Goal: Task Accomplishment & Management: Manage account settings

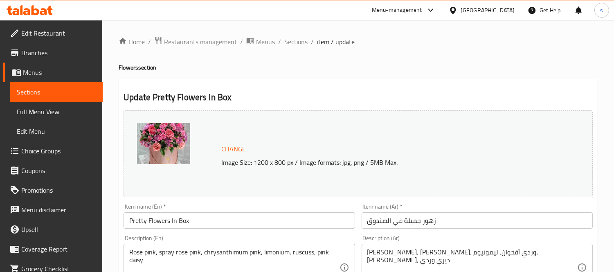
click at [432, 8] on icon at bounding box center [431, 10] width 10 height 10
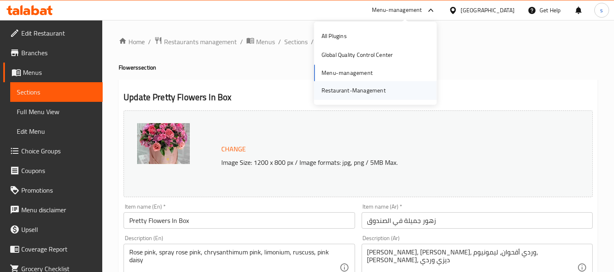
click at [376, 92] on div "Restaurant-Management" at bounding box center [353, 90] width 64 height 9
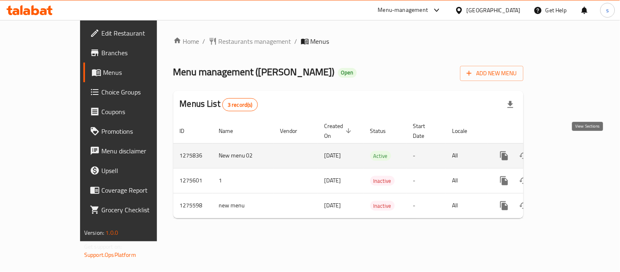
click at [568, 151] on icon "enhanced table" at bounding box center [563, 156] width 10 height 10
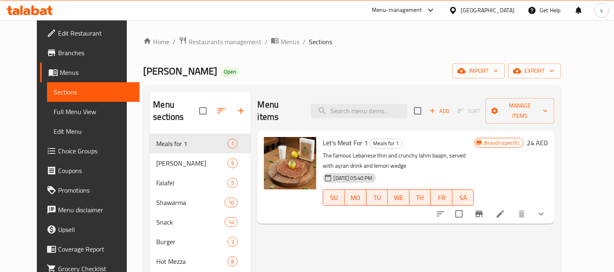
click at [58, 152] on span "Choice Groups" at bounding box center [95, 151] width 75 height 10
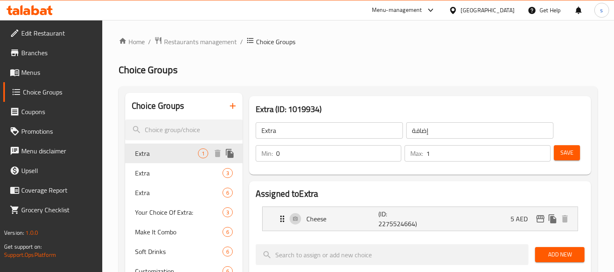
click at [160, 152] on span "Extra" at bounding box center [166, 153] width 63 height 10
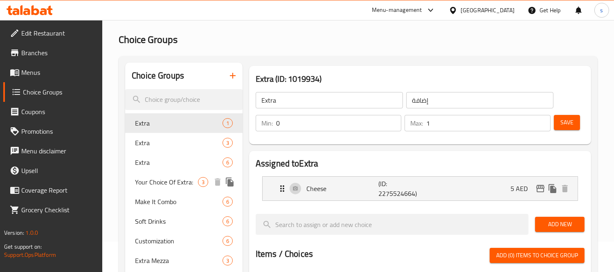
scroll to position [45, 0]
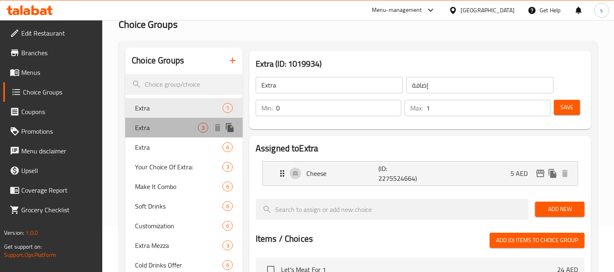
click at [148, 127] on span "Extra" at bounding box center [166, 128] width 63 height 10
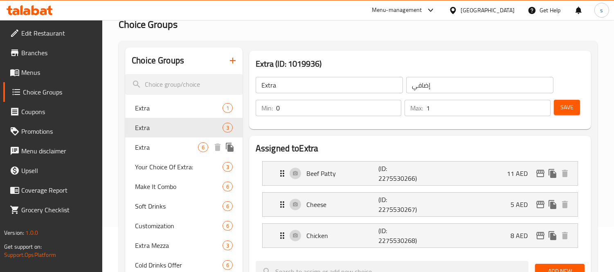
click at [151, 153] on div "Extra 6" at bounding box center [183, 147] width 117 height 20
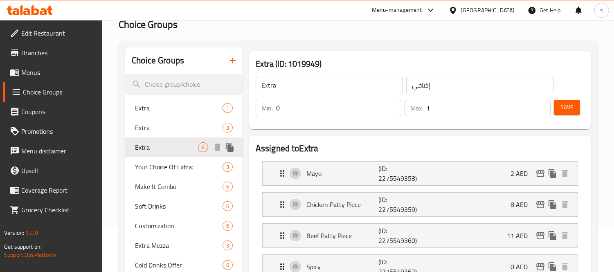
type input "إضافة"
type input "6"
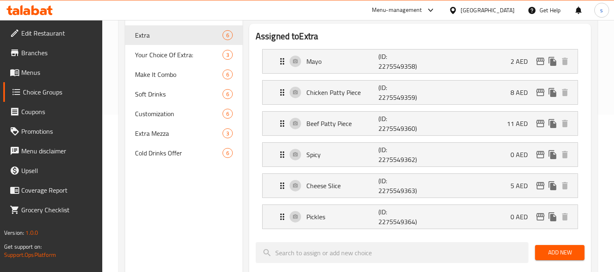
scroll to position [136, 0]
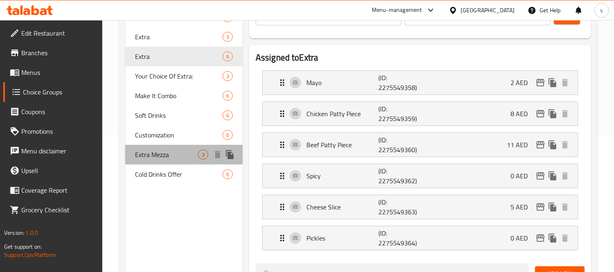
click at [154, 156] on span "Extra Mezza" at bounding box center [166, 155] width 63 height 10
type input "Extra Mezza"
type input "إضافة مازة"
type input "1"
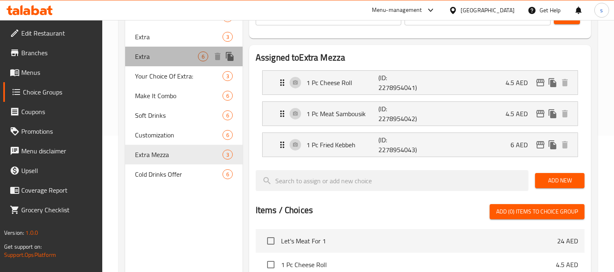
click at [145, 54] on span "Extra" at bounding box center [166, 57] width 63 height 10
type input "Extra"
type input "إضافة"
type input "6"
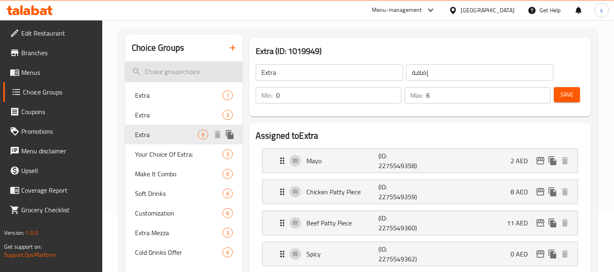
scroll to position [45, 0]
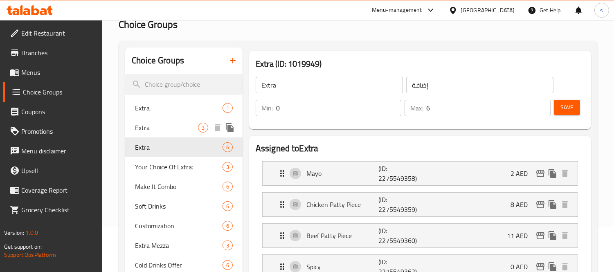
click at [150, 131] on span "Extra" at bounding box center [166, 128] width 63 height 10
type input "إضافي"
type input "1"
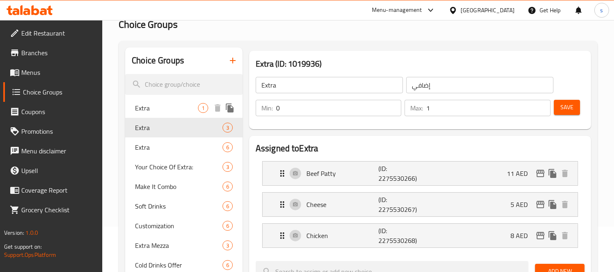
click at [151, 111] on span "Extra" at bounding box center [166, 108] width 63 height 10
type input "إضافة"
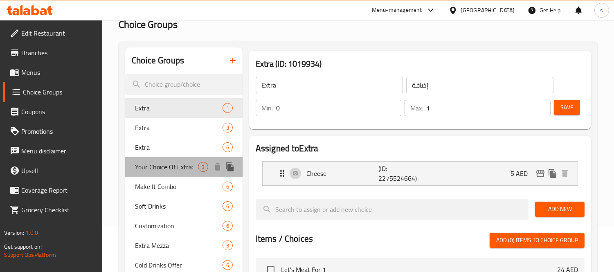
click at [148, 162] on span "Your Choice Of Extra:" at bounding box center [166, 167] width 63 height 10
type input "Your Choice Of Extra:"
type input "اختيارك من إضافة:"
type input "3"
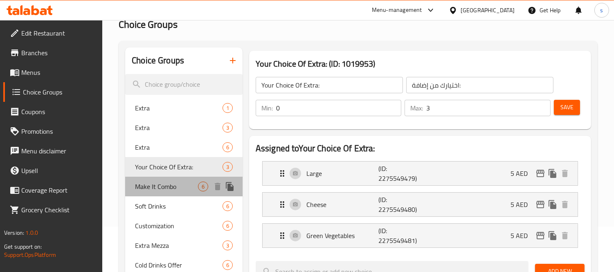
click at [132, 185] on div "Make It Combo 6" at bounding box center [183, 187] width 117 height 20
type input "Make It Combo"
type input "اجعلها وجبة"
type input "1"
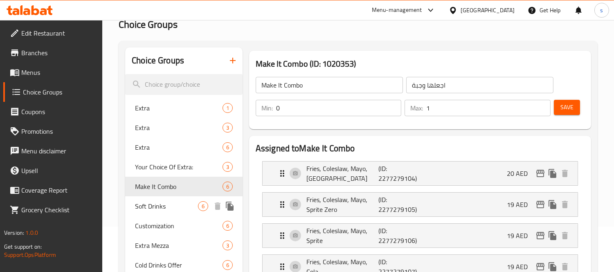
click at [140, 207] on span "Soft Drinks" at bounding box center [166, 206] width 63 height 10
type input "Soft Drinks"
type input "مشروب غازي"
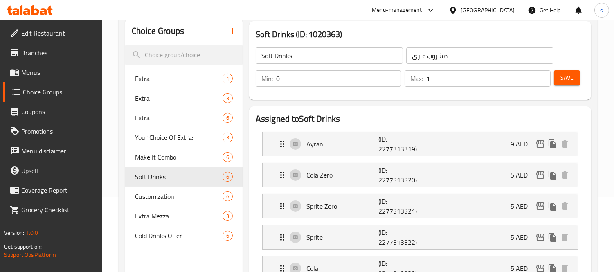
scroll to position [91, 0]
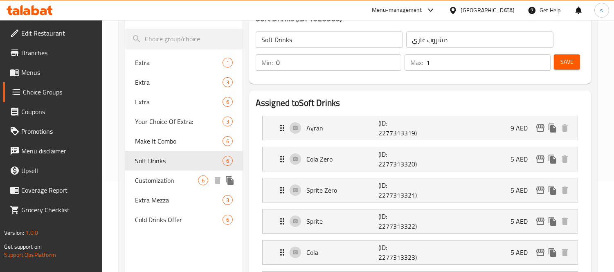
click at [146, 183] on span "Customization" at bounding box center [166, 180] width 63 height 10
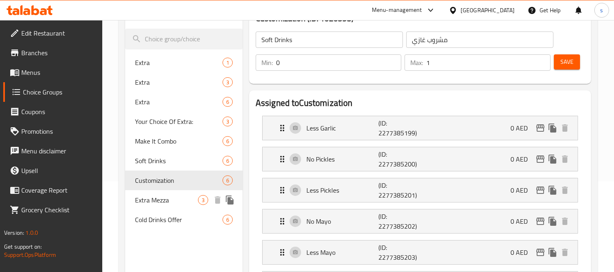
type input "Customization"
type input "تخصيص"
type input "6"
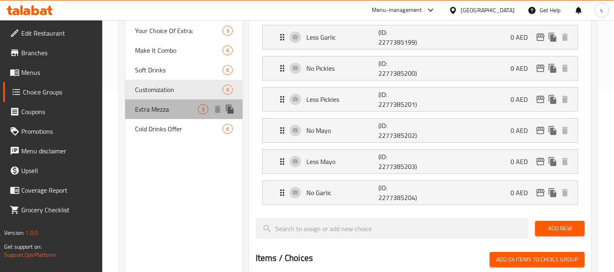
click at [146, 113] on span "Extra Mezza" at bounding box center [166, 109] width 63 height 10
type input "Extra Mezza"
type input "إضافة مازة"
type input "1"
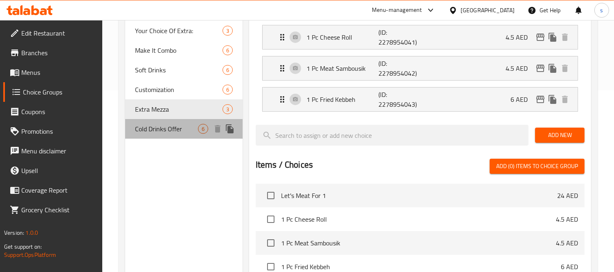
click at [159, 125] on span "Cold Drinks Offer" at bounding box center [166, 129] width 63 height 10
type input "Cold Drinks Offer"
type input "عروض مشروبات باردة"
type input "1"
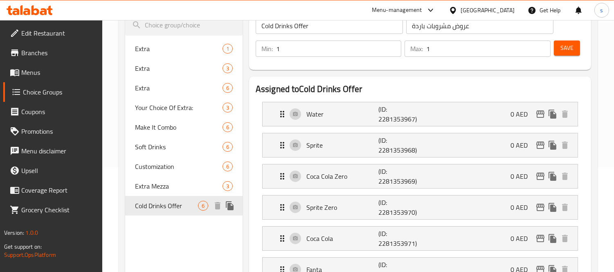
scroll to position [91, 0]
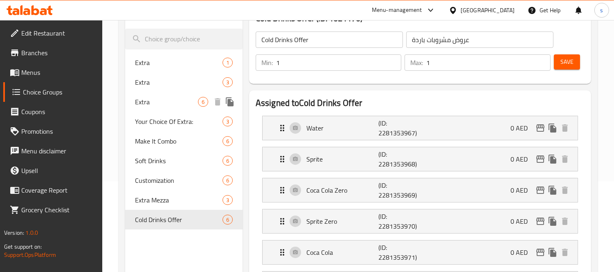
drag, startPoint x: 137, startPoint y: 99, endPoint x: 118, endPoint y: 161, distance: 65.3
click at [137, 99] on span "Extra" at bounding box center [166, 102] width 63 height 10
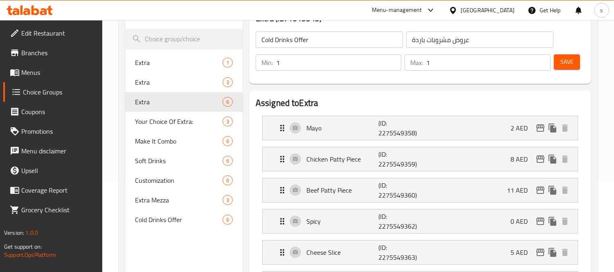
type input "Extra"
type input "إضافة"
type input "0"
type input "6"
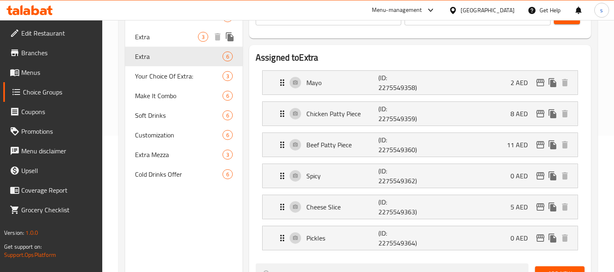
click at [146, 36] on span "Extra" at bounding box center [166, 37] width 63 height 10
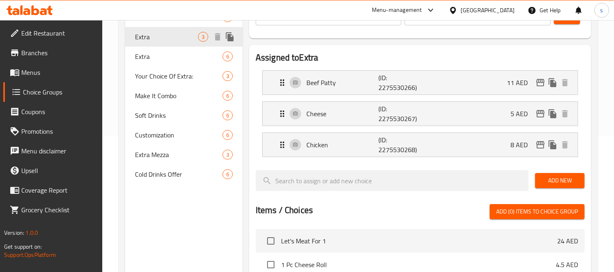
type input "إضافي"
type input "1"
click at [487, 11] on div "United Arab Emirates" at bounding box center [487, 10] width 54 height 9
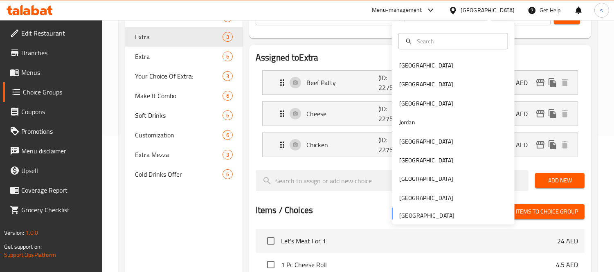
click at [430, 213] on div "Bahrain Egypt Iraq Jordan Kuwait Oman Qatar Saudi Arabia United Arab Emirates" at bounding box center [453, 140] width 123 height 168
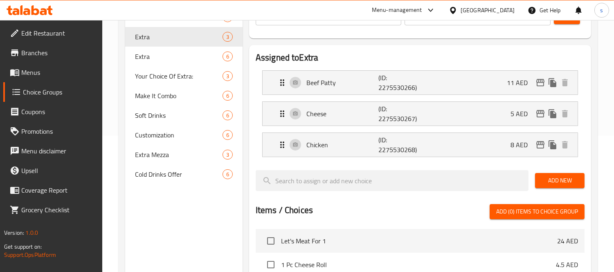
click at [415, 9] on div "Menu-management" at bounding box center [397, 10] width 50 height 10
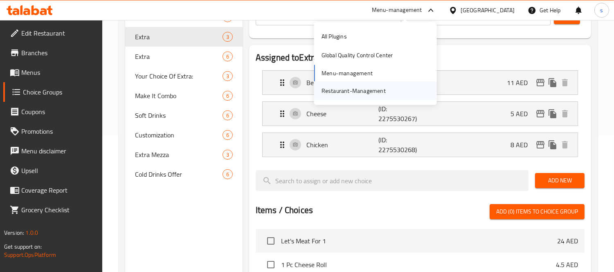
click at [379, 91] on div "Restaurant-Management" at bounding box center [353, 90] width 64 height 9
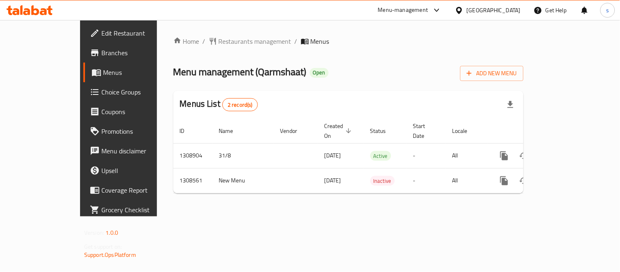
click at [491, 9] on div "[GEOGRAPHIC_DATA]" at bounding box center [494, 10] width 54 height 9
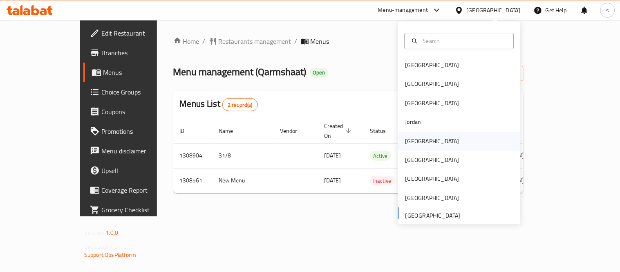
click at [412, 139] on div "[GEOGRAPHIC_DATA]" at bounding box center [432, 141] width 54 height 9
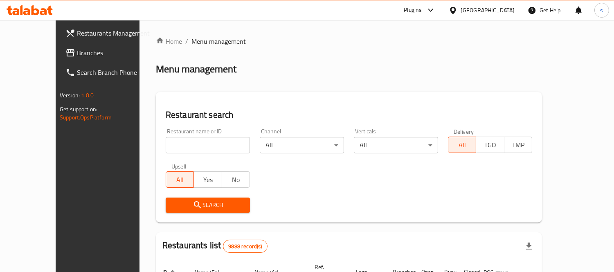
click at [77, 48] on span "Branches" at bounding box center [114, 53] width 75 height 10
